Goal: Task Accomplishment & Management: Complete application form

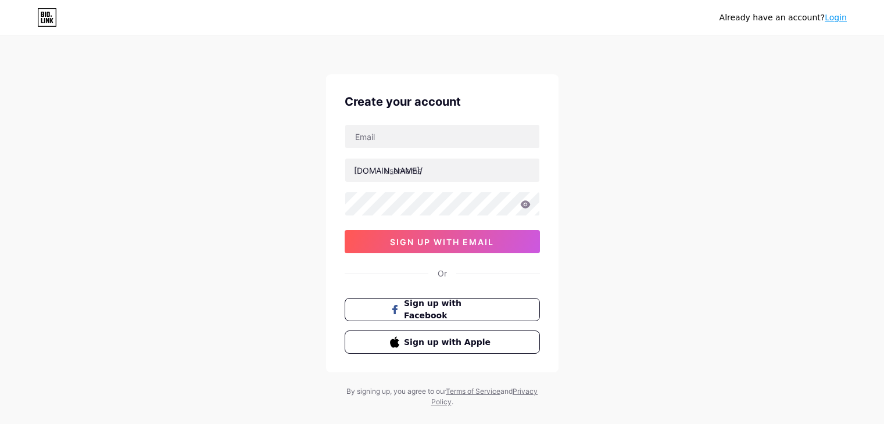
click at [415, 128] on input "text" at bounding box center [442, 136] width 194 height 23
type input "[EMAIL_ADDRESS][DOMAIN_NAME]"
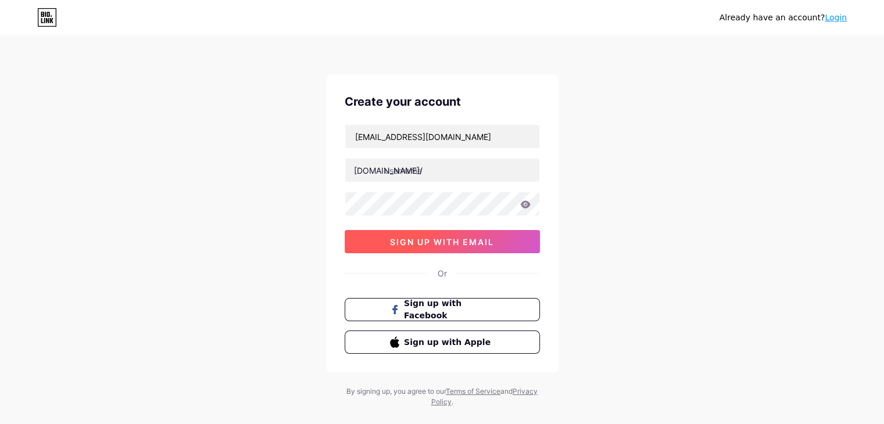
click at [456, 238] on span "sign up with email" at bounding box center [442, 242] width 104 height 10
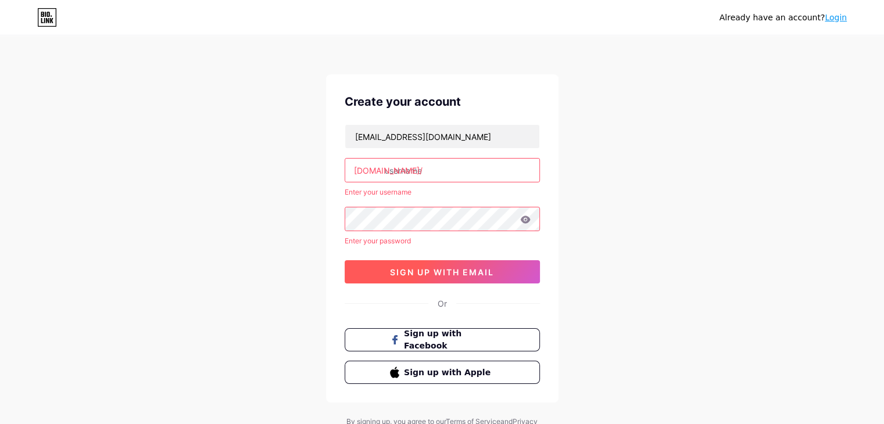
click at [456, 238] on div "Enter your password" at bounding box center [442, 241] width 195 height 10
click at [436, 170] on input "text" at bounding box center [442, 170] width 194 height 23
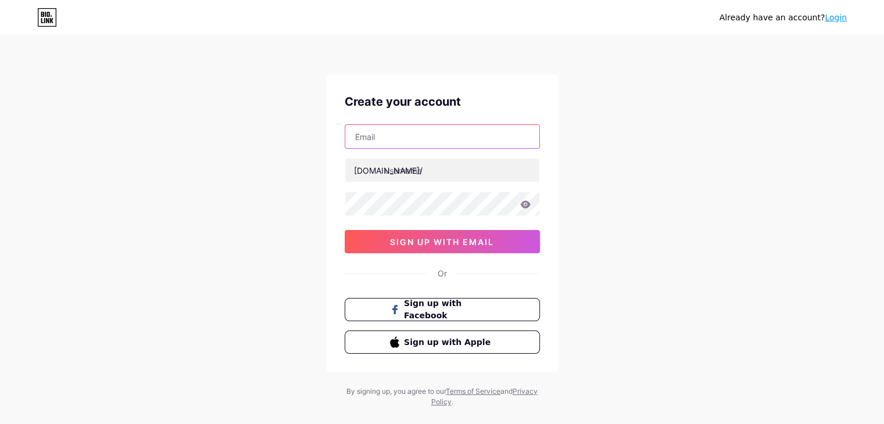
click at [377, 140] on input "text" at bounding box center [442, 136] width 194 height 23
type input "[EMAIL_ADDRESS][DOMAIN_NAME]"
click at [461, 130] on input "text" at bounding box center [442, 136] width 194 height 23
type input "[EMAIL_ADDRESS][DOMAIN_NAME]"
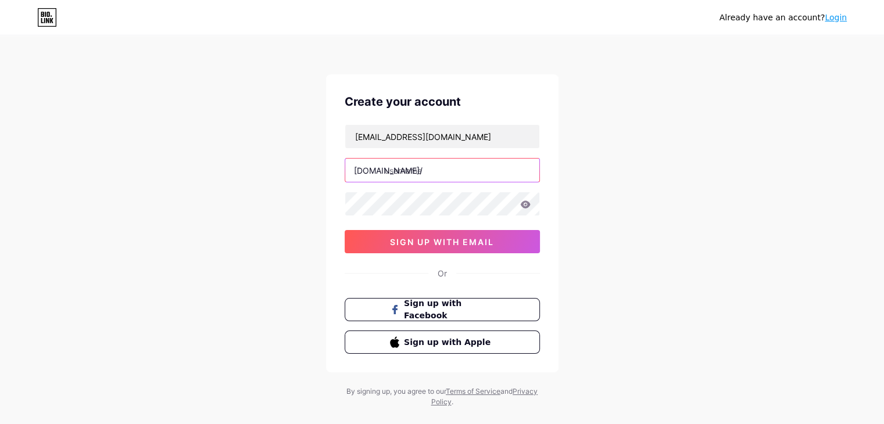
click at [445, 167] on input "text" at bounding box center [442, 170] width 194 height 23
type input "p"
type input "pradhikshakumar"
